Goal: Find specific page/section: Find specific page/section

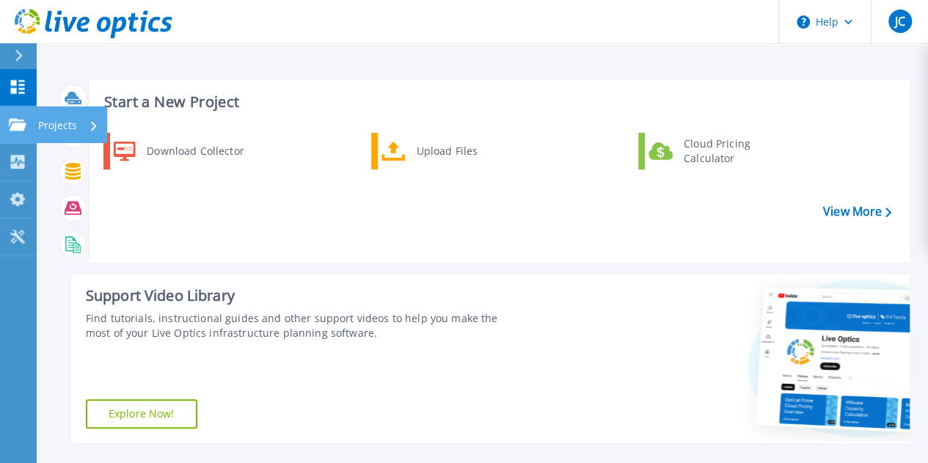
click at [60, 122] on p "Projects" at bounding box center [57, 125] width 39 height 38
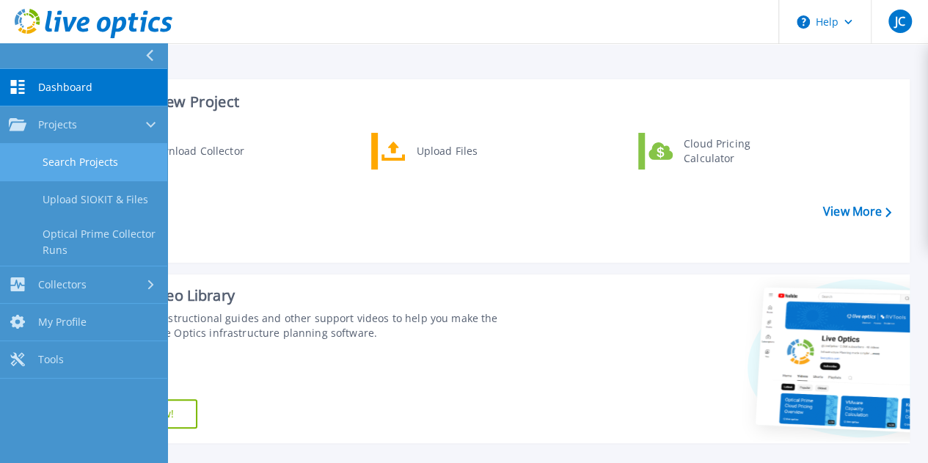
click at [114, 159] on link "Search Projects" at bounding box center [83, 162] width 167 height 37
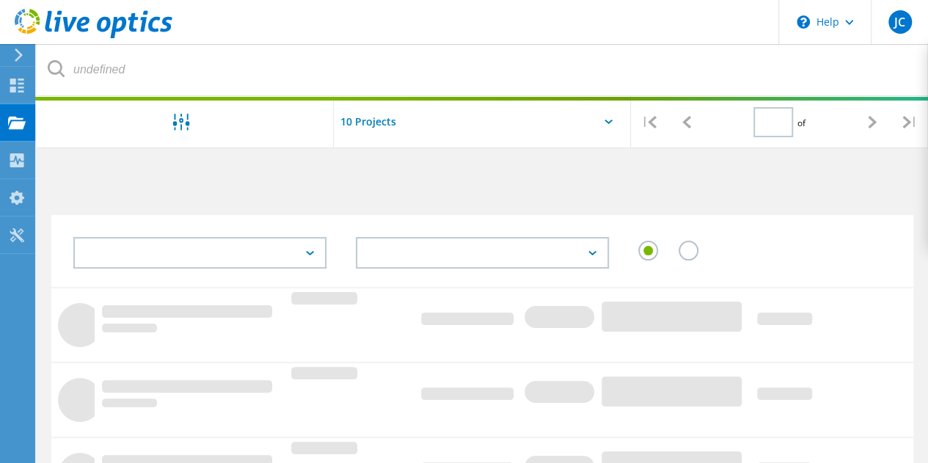
type input "1"
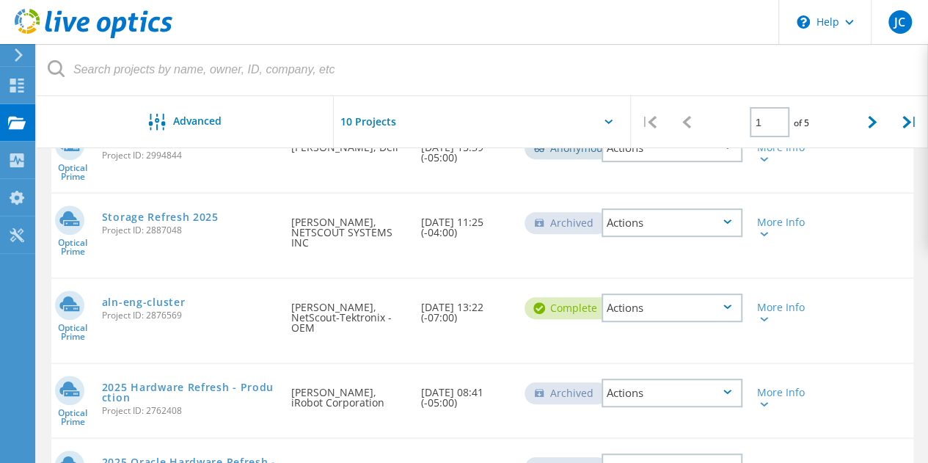
scroll to position [293, 0]
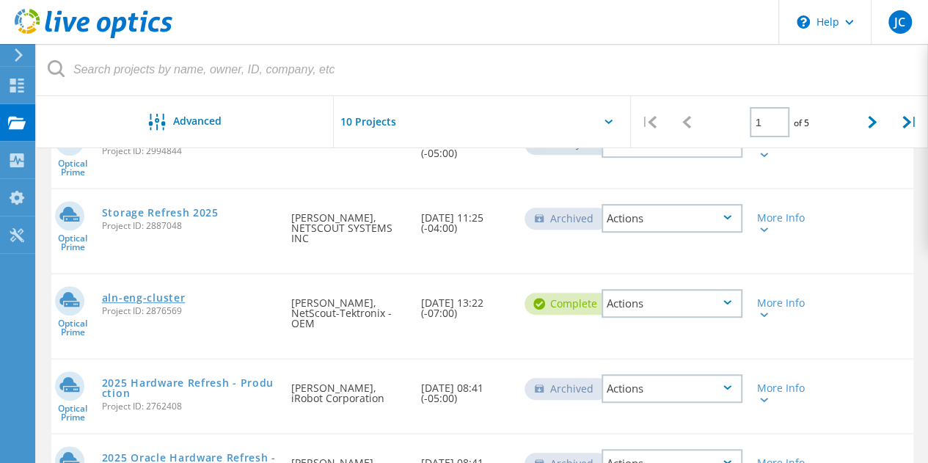
click at [178, 300] on link "aln-eng-cluster" at bounding box center [144, 298] width 84 height 10
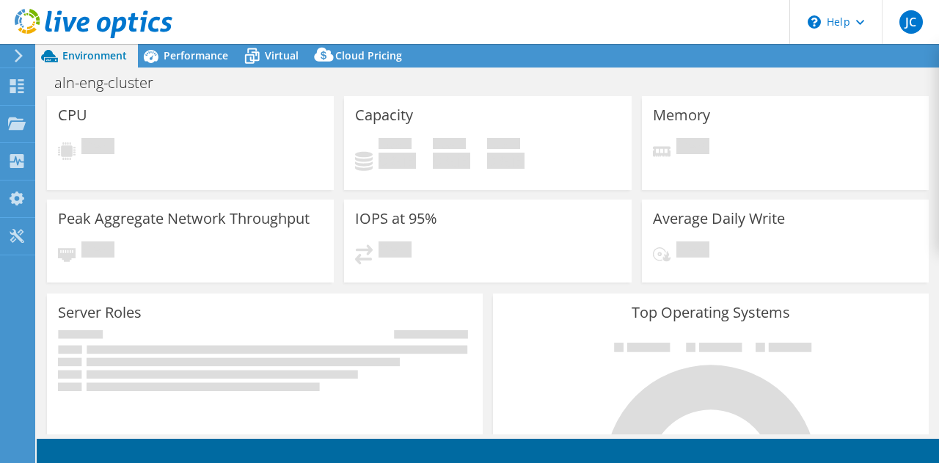
select select "USD"
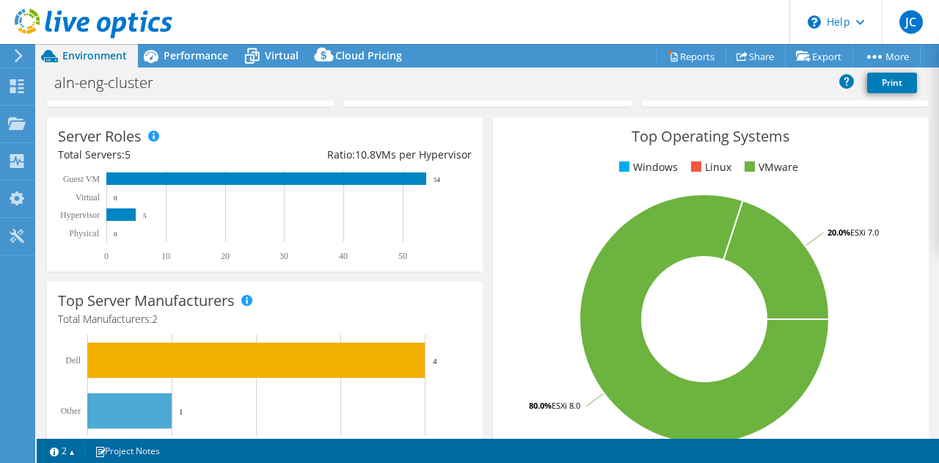
scroll to position [147, 0]
